Goal: Task Accomplishment & Management: Use online tool/utility

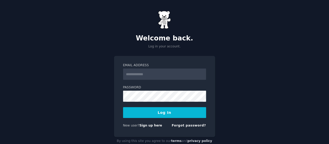
type input "**********"
click at [146, 112] on button "Log In" at bounding box center [164, 112] width 83 height 11
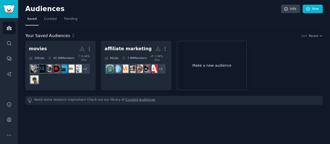
click at [208, 63] on link "Make a new audience" at bounding box center [212, 66] width 70 height 50
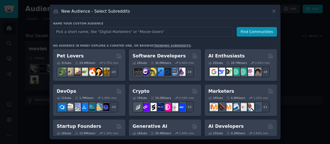
click at [160, 30] on input "text" at bounding box center [143, 32] width 180 height 10
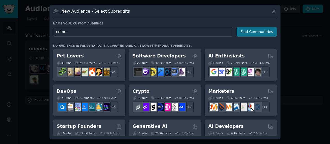
type input "crime"
click at [256, 31] on button "Find Communities" at bounding box center [257, 32] width 40 height 10
